Goal: Obtain resource: Obtain resource

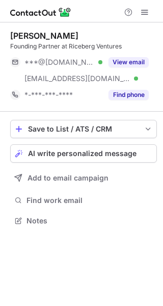
scroll to position [213, 163]
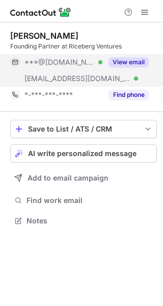
click at [123, 57] on button "View email" at bounding box center [129, 62] width 40 height 10
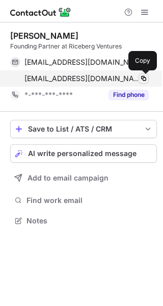
click at [147, 76] on span at bounding box center [144, 78] width 8 height 8
